Goal: Check status

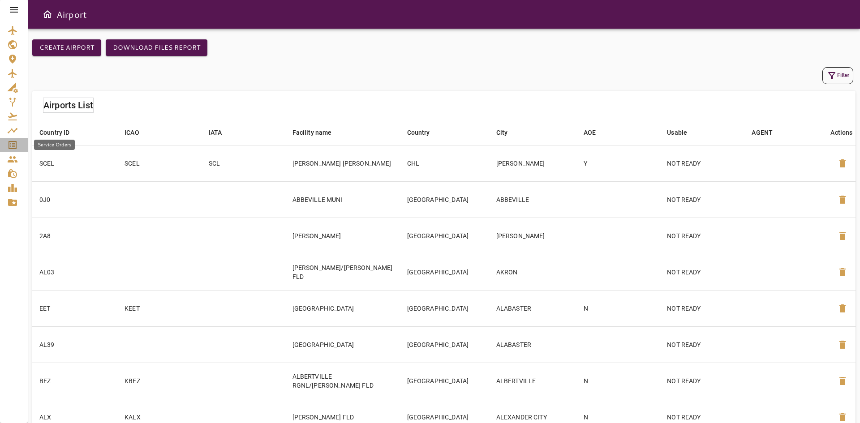
click at [12, 146] on icon "Service Orders" at bounding box center [13, 145] width 8 height 8
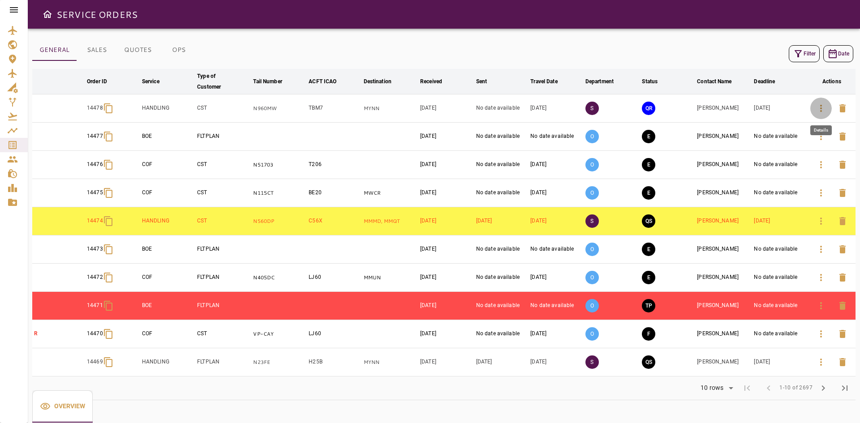
click at [825, 106] on icon "button" at bounding box center [820, 108] width 11 height 11
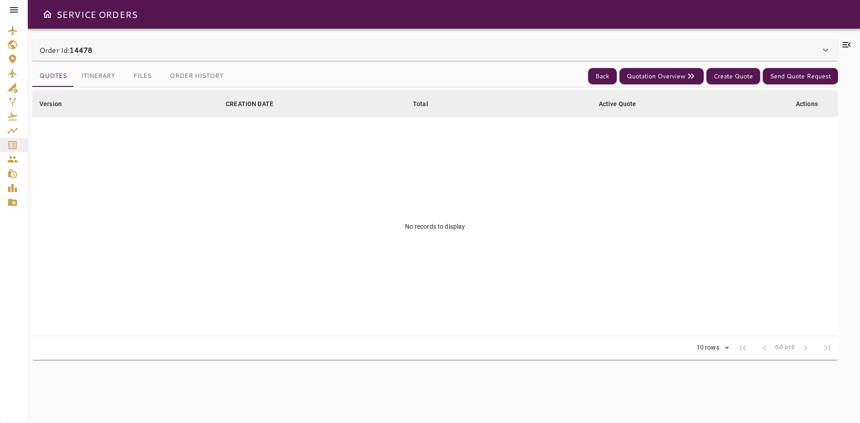
click at [106, 73] on button "Itinerary" at bounding box center [98, 75] width 48 height 21
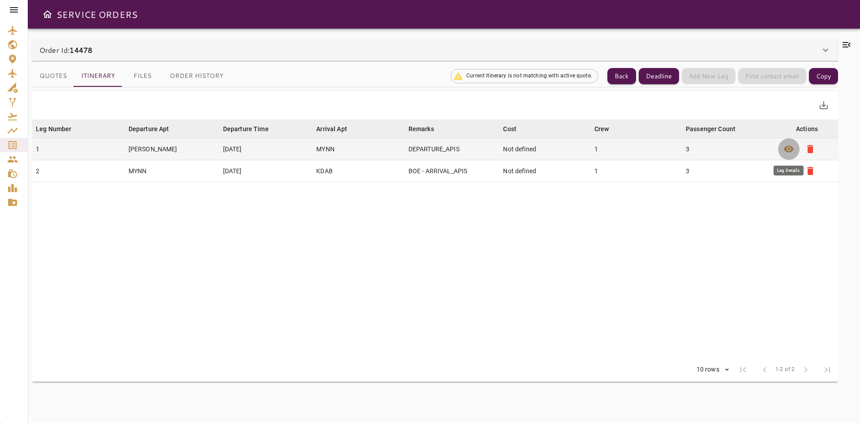
click at [785, 149] on span "visibility" at bounding box center [788, 149] width 11 height 11
